Goal: Book appointment/travel/reservation

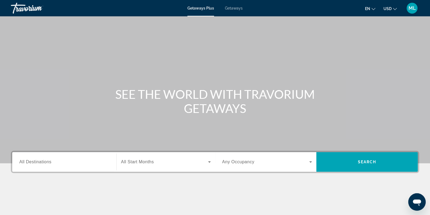
click at [236, 9] on span "Getaways" at bounding box center [234, 8] width 18 height 4
click at [46, 163] on span "All Destinations" at bounding box center [35, 161] width 32 height 5
click at [46, 163] on input "Destination All Destinations" at bounding box center [64, 162] width 90 height 7
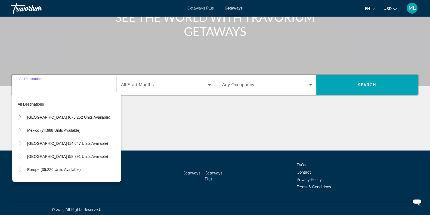
scroll to position [79, 0]
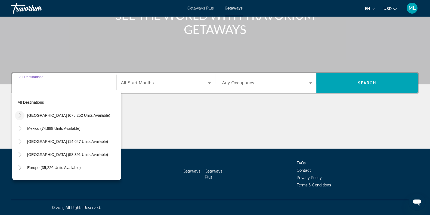
click at [21, 114] on icon "Toggle United States (675,252 units available)" at bounding box center [19, 115] width 5 height 5
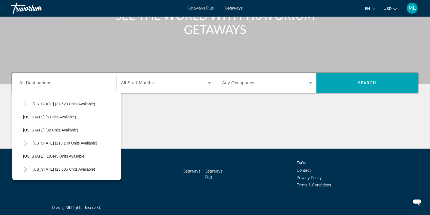
scroll to position [67, 0]
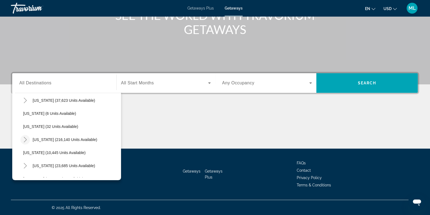
click at [25, 141] on icon "Toggle Florida (216,140 units available)" at bounding box center [25, 139] width 5 height 5
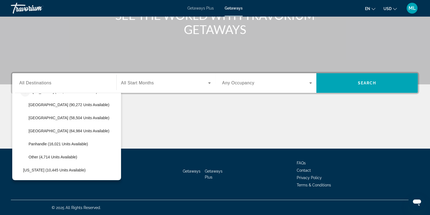
scroll to position [115, 0]
click at [48, 104] on span "[GEOGRAPHIC_DATA] (90,272 units available)" at bounding box center [69, 104] width 81 height 4
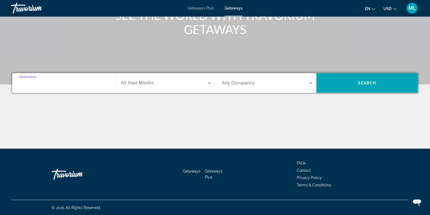
type input "**********"
click at [167, 81] on span "Search widget" at bounding box center [164, 83] width 87 height 7
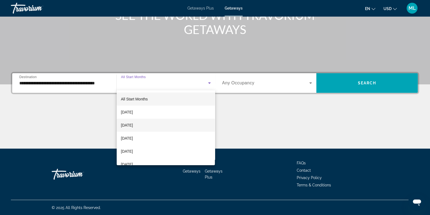
scroll to position [18, 0]
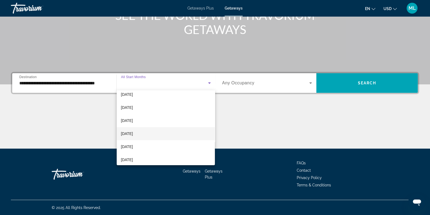
click at [133, 132] on span "[DATE]" at bounding box center [127, 133] width 12 height 7
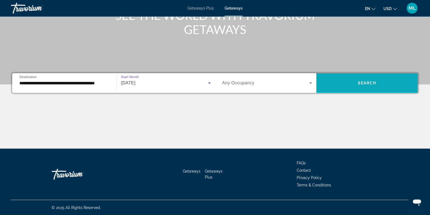
click at [331, 86] on span "Search widget" at bounding box center [366, 82] width 101 height 13
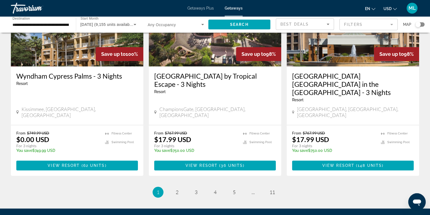
scroll to position [705, 0]
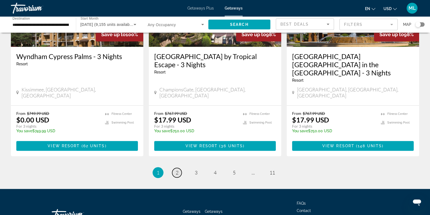
click at [176, 169] on span "2" at bounding box center [177, 172] width 3 height 6
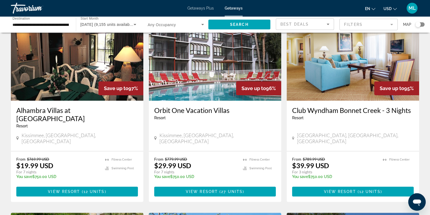
scroll to position [38, 0]
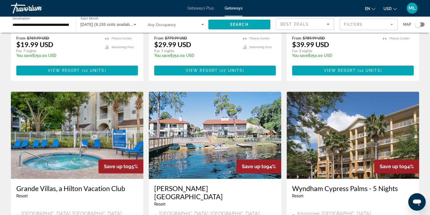
click at [287, 154] on img "Main content" at bounding box center [352, 135] width 132 height 87
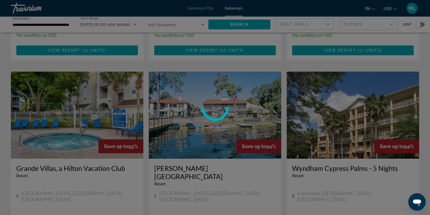
scroll to position [181, 0]
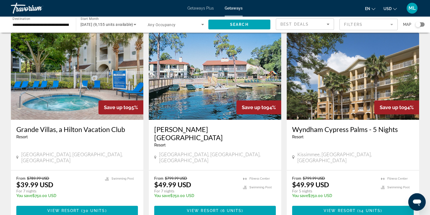
scroll to position [219, 0]
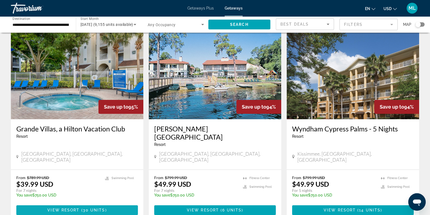
click at [76, 203] on span "Main content" at bounding box center [76, 209] width 121 height 13
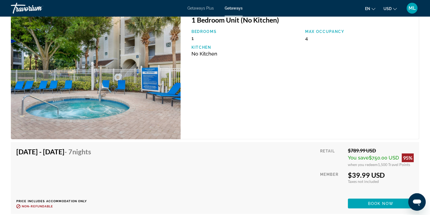
scroll to position [1912, 0]
